Goal: Navigation & Orientation: Find specific page/section

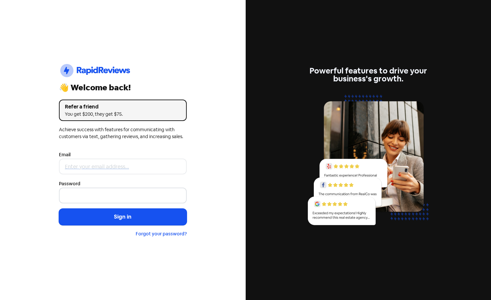
type input "[PERSON_NAME][EMAIL_ADDRESS][DOMAIN_NAME]"
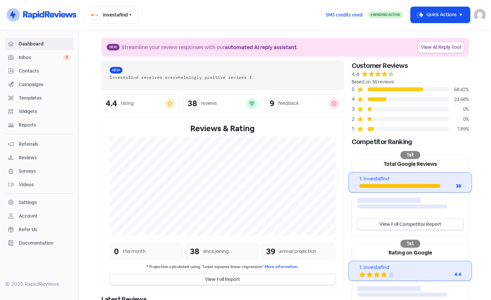
click at [38, 69] on span "Contacts" at bounding box center [45, 71] width 52 height 7
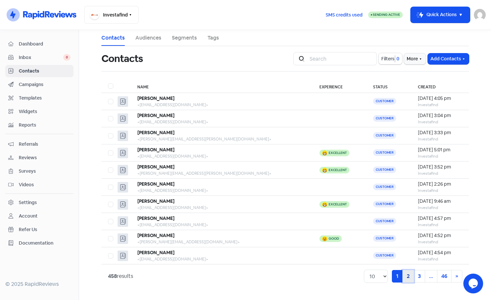
click at [409, 277] on link "2" at bounding box center [408, 276] width 12 height 13
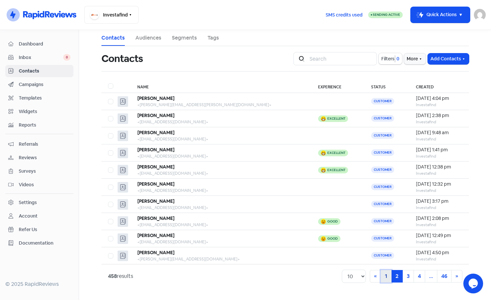
click at [386, 275] on link "1" at bounding box center [386, 276] width 11 height 13
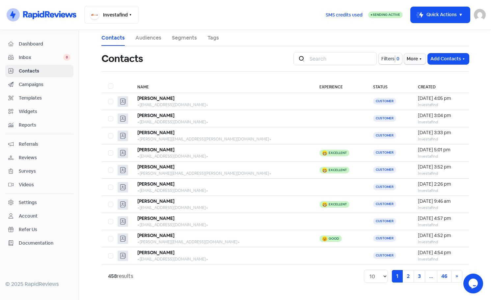
click at [47, 57] on span "Inbox" at bounding box center [41, 57] width 44 height 7
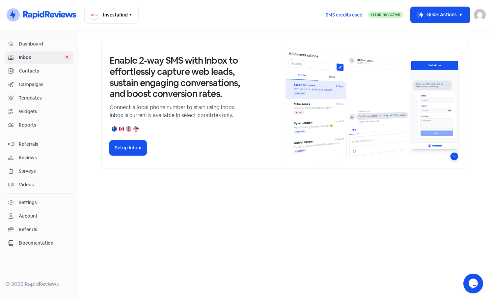
click at [50, 41] on span "Dashboard" at bounding box center [45, 44] width 52 height 7
